Goal: Task Accomplishment & Management: Use online tool/utility

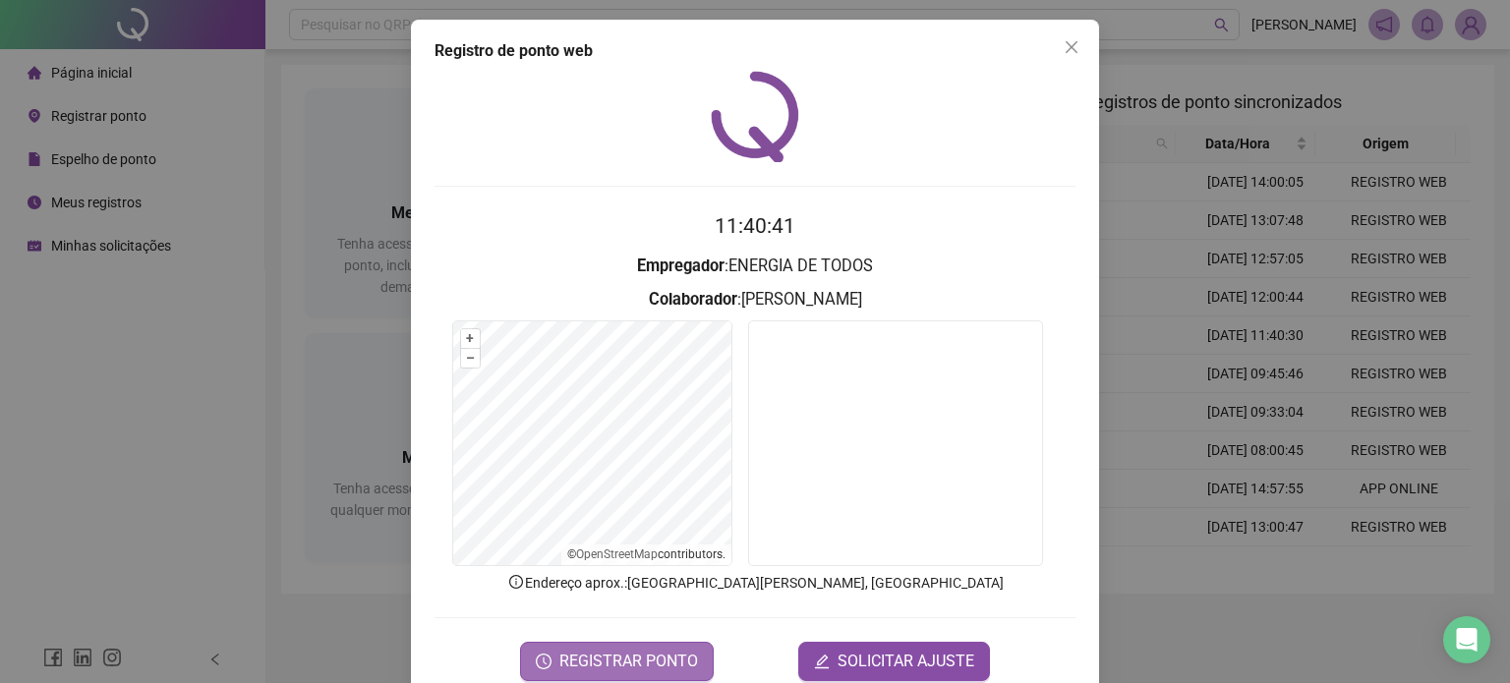
click at [647, 645] on button "REGISTRAR PONTO" at bounding box center [617, 661] width 194 height 39
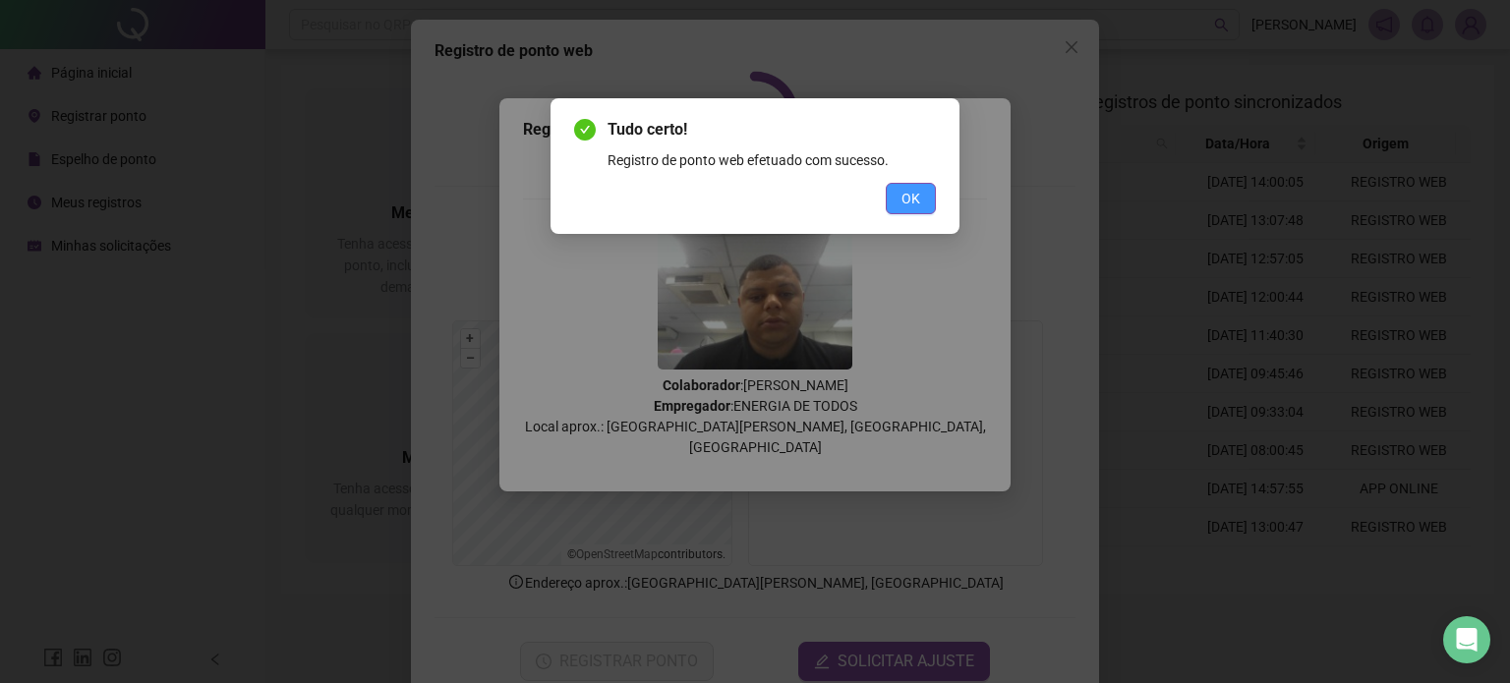
click at [917, 194] on span "OK" at bounding box center [910, 199] width 19 height 22
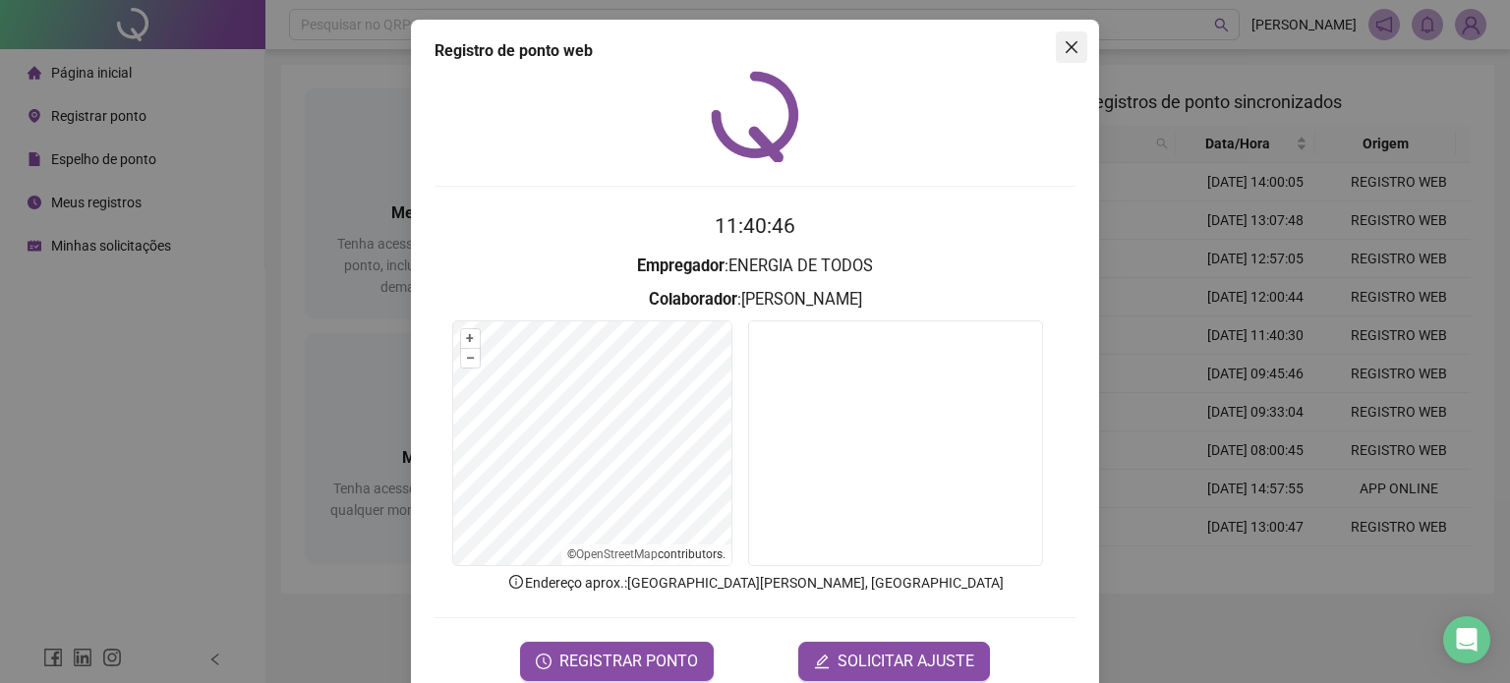
click at [1064, 49] on icon "close" at bounding box center [1071, 47] width 16 height 16
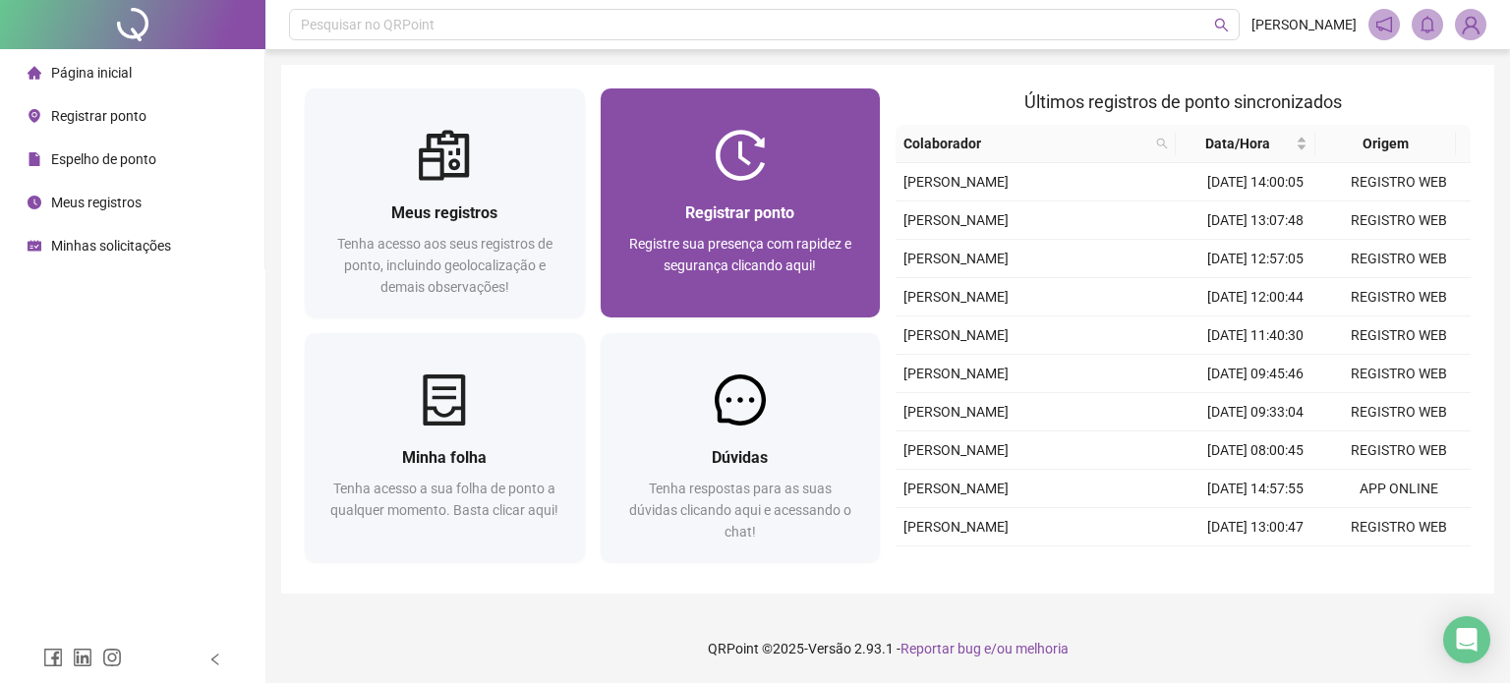
click at [787, 146] on div at bounding box center [740, 155] width 280 height 51
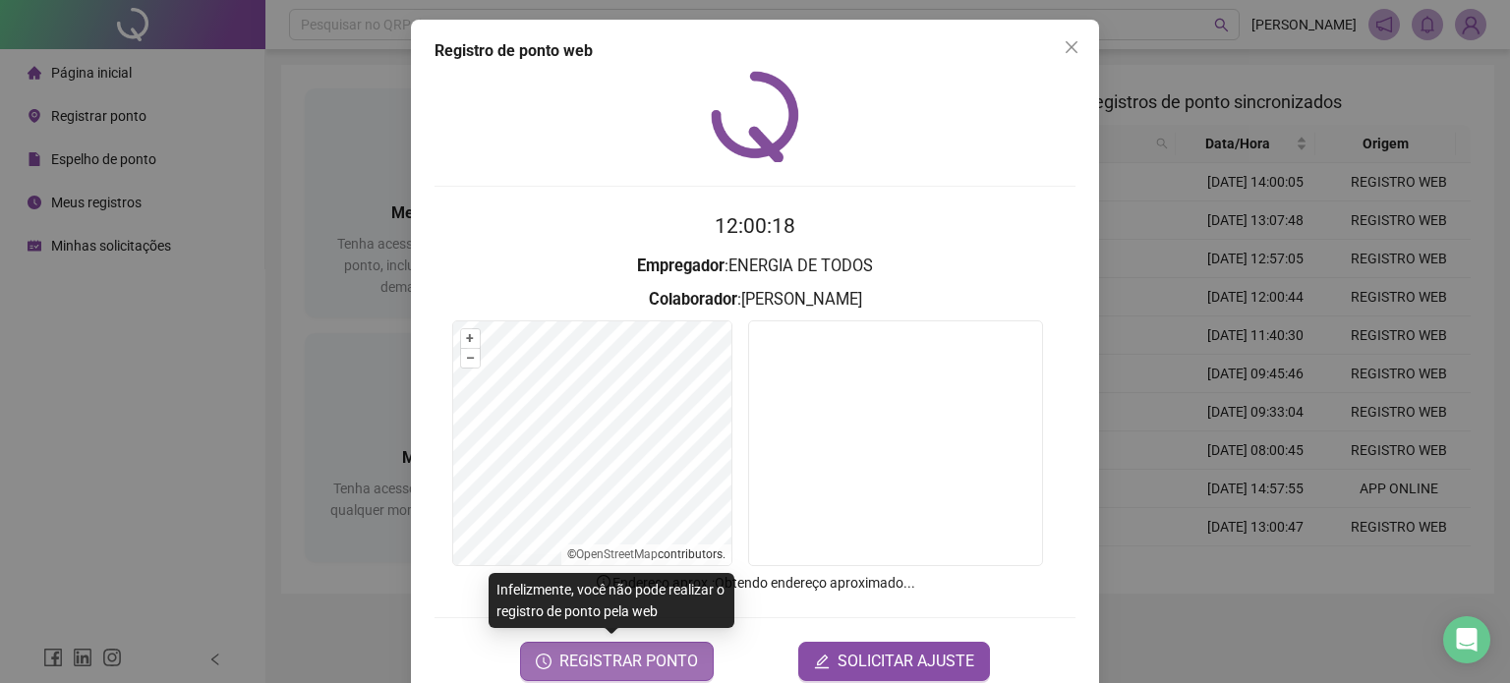
click at [625, 671] on span "REGISTRAR PONTO" at bounding box center [628, 662] width 139 height 24
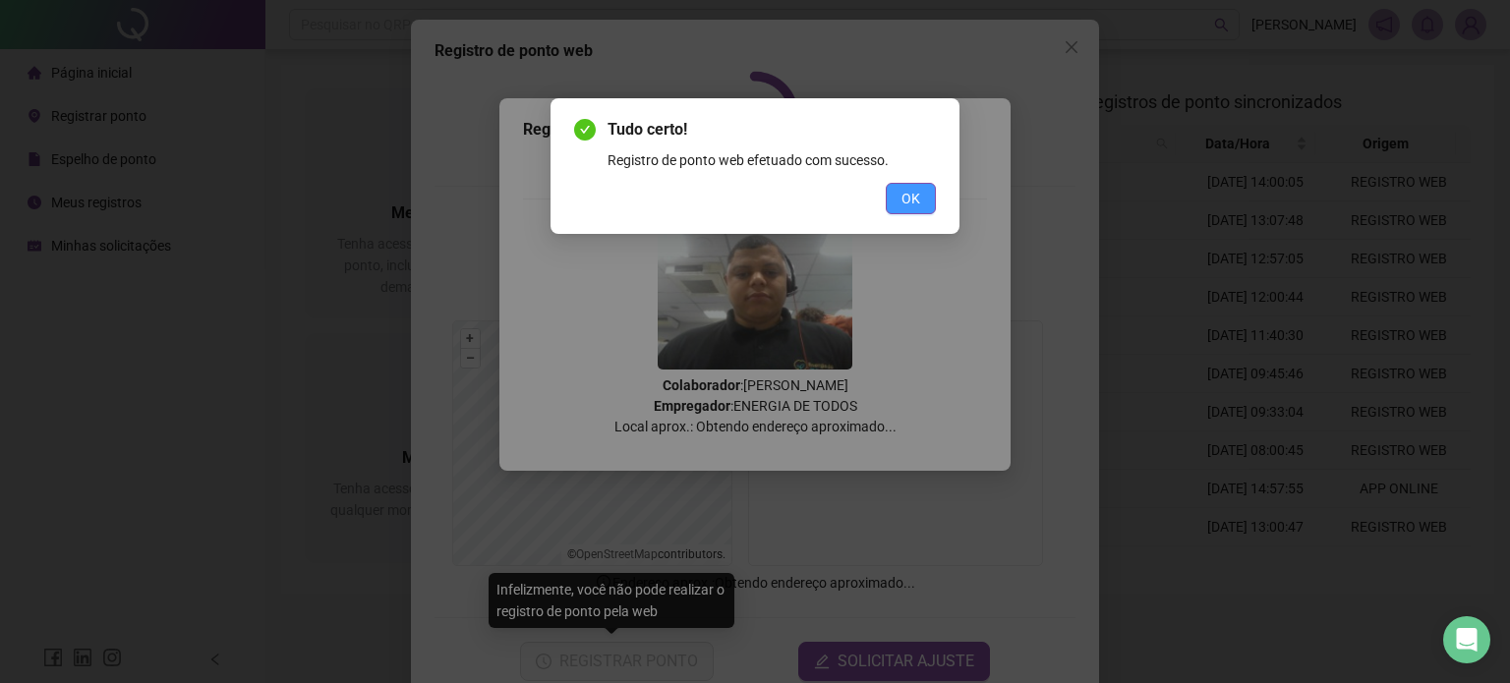
click at [910, 209] on button "OK" at bounding box center [911, 198] width 50 height 31
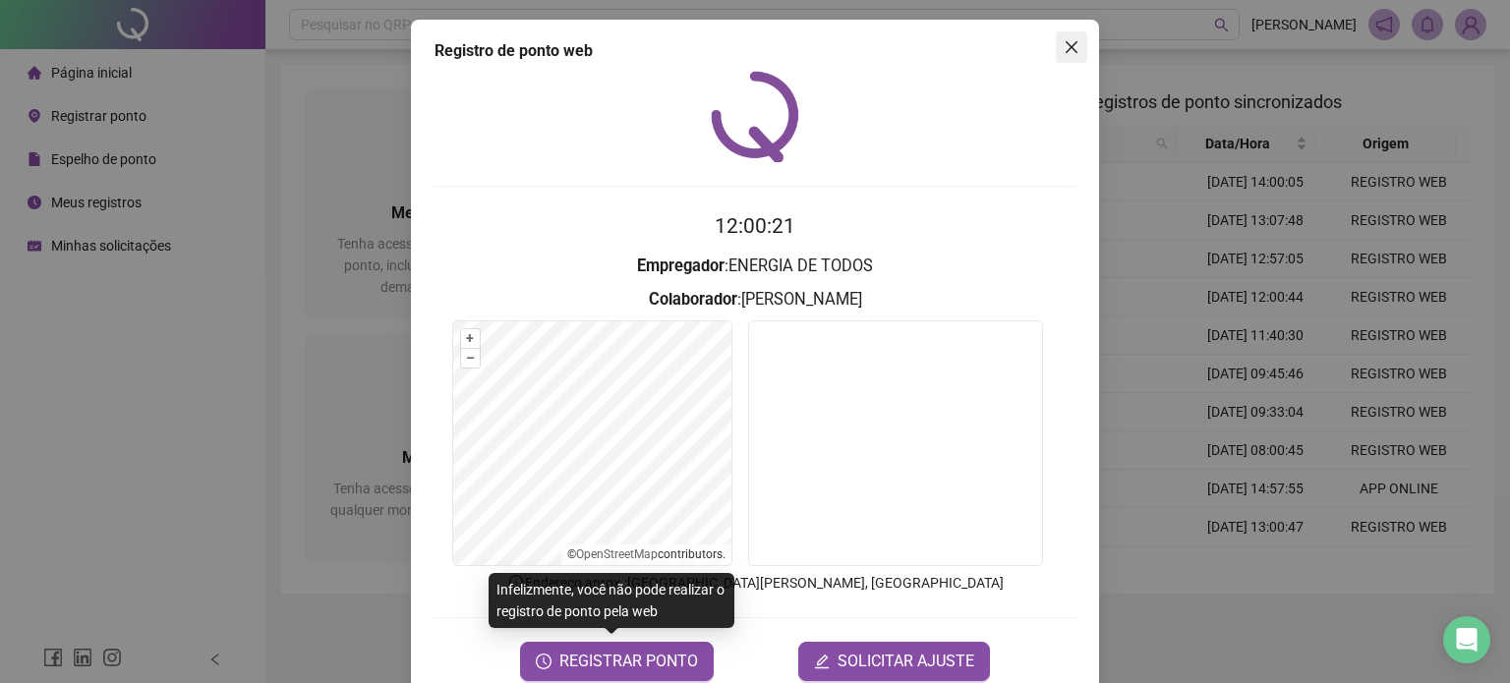
click at [1065, 42] on icon "close" at bounding box center [1071, 47] width 16 height 16
